Goal: Task Accomplishment & Management: Manage account settings

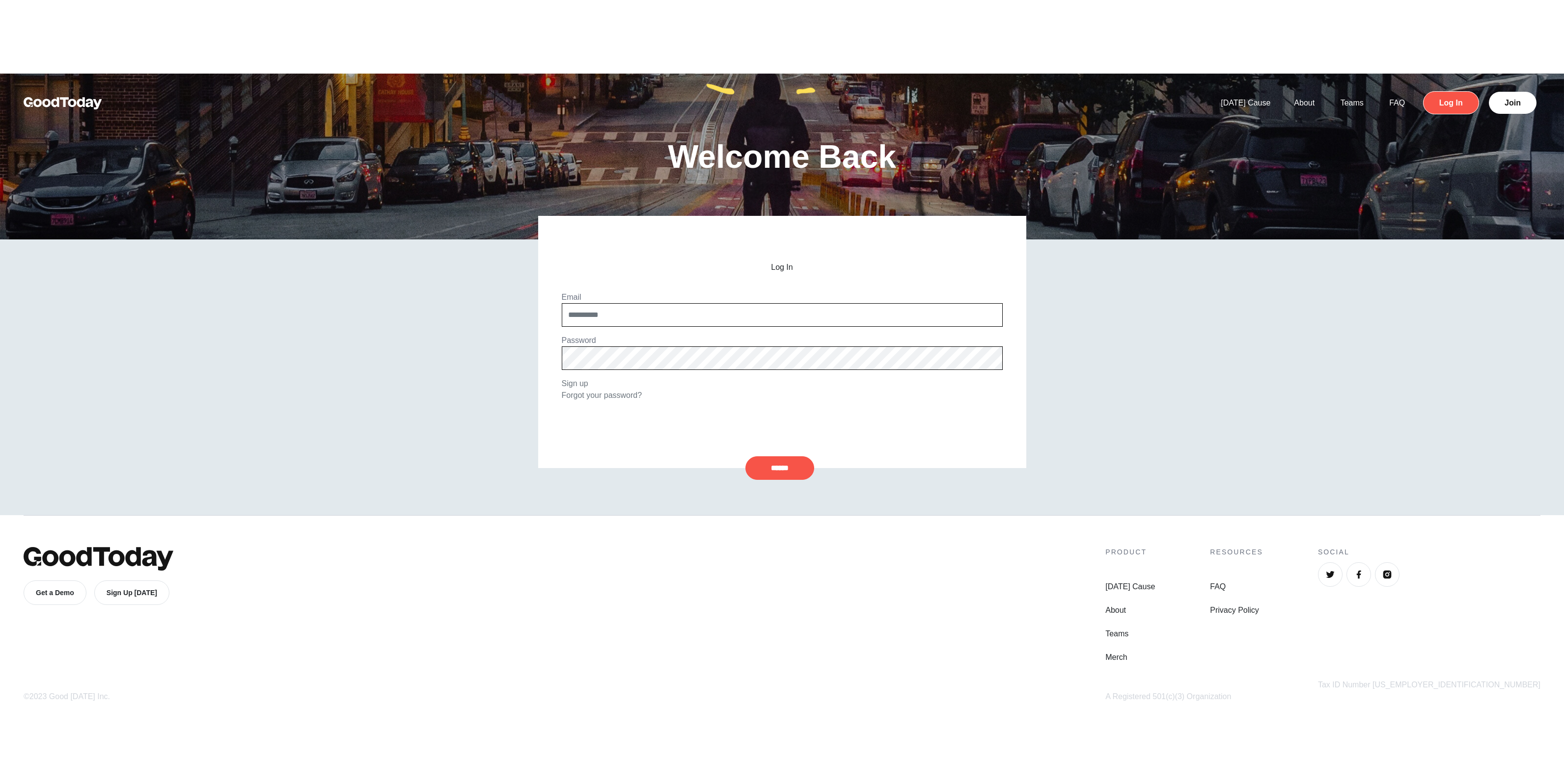
click at [1449, 91] on link "Log In" at bounding box center [1451, 103] width 56 height 23
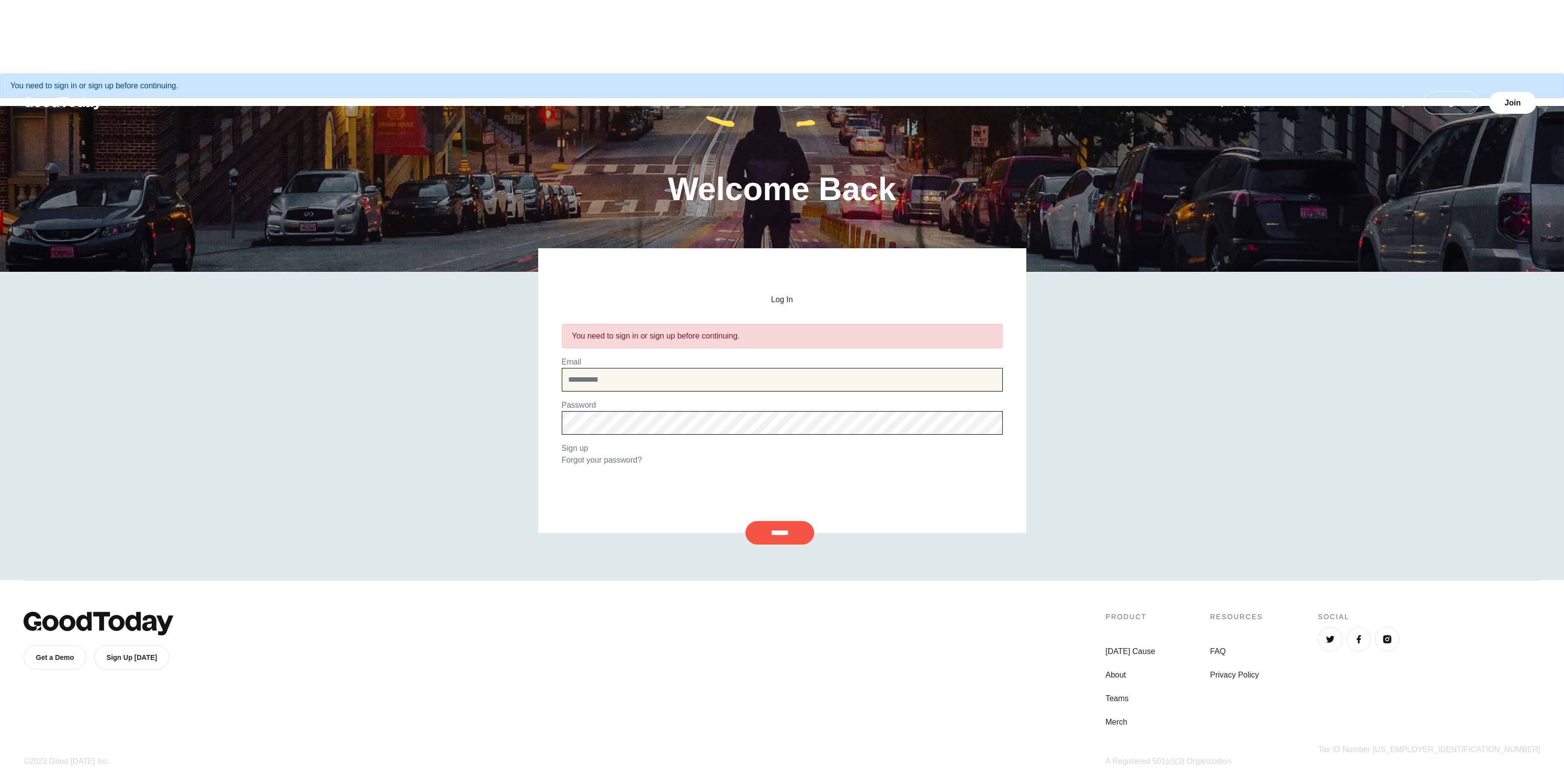
click at [732, 368] on input "email" at bounding box center [782, 379] width 441 height 23
